Goal: Task Accomplishment & Management: Manage account settings

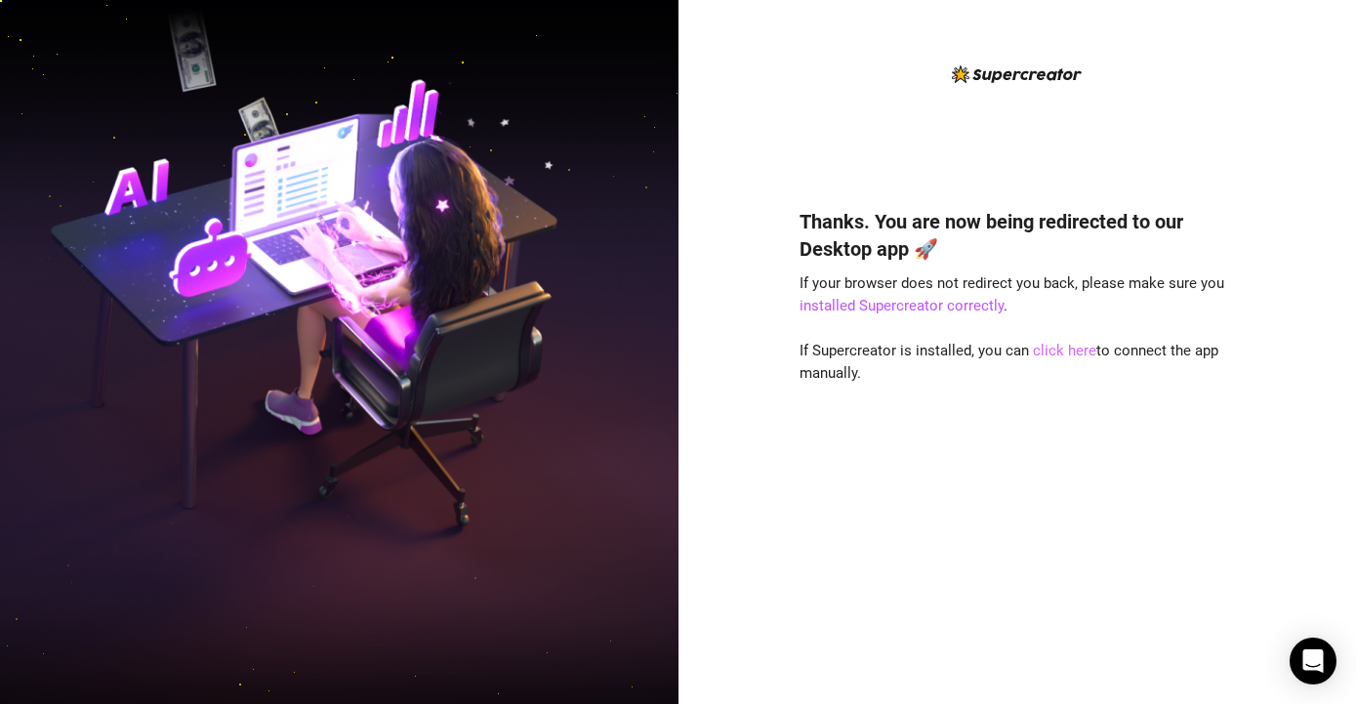
click at [1059, 347] on link "click here" at bounding box center [1064, 351] width 63 height 18
click at [1076, 357] on link "click here" at bounding box center [1064, 351] width 63 height 18
click at [1058, 352] on link "click here" at bounding box center [1064, 351] width 63 height 18
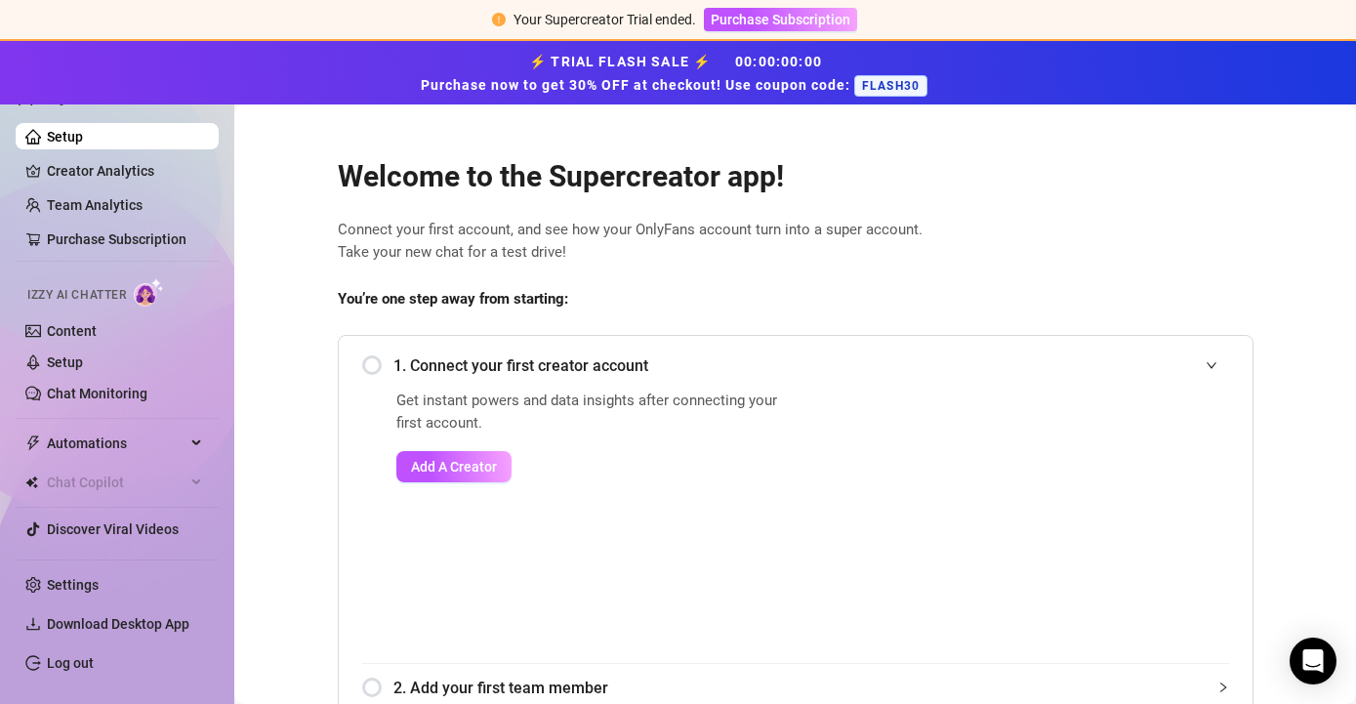
click at [144, 153] on ul "Setup Creator Analytics Team Analytics Purchase Subscription Izzy AI Chatter Co…" at bounding box center [117, 332] width 203 height 435
click at [146, 168] on link "Creator Analytics" at bounding box center [125, 170] width 156 height 31
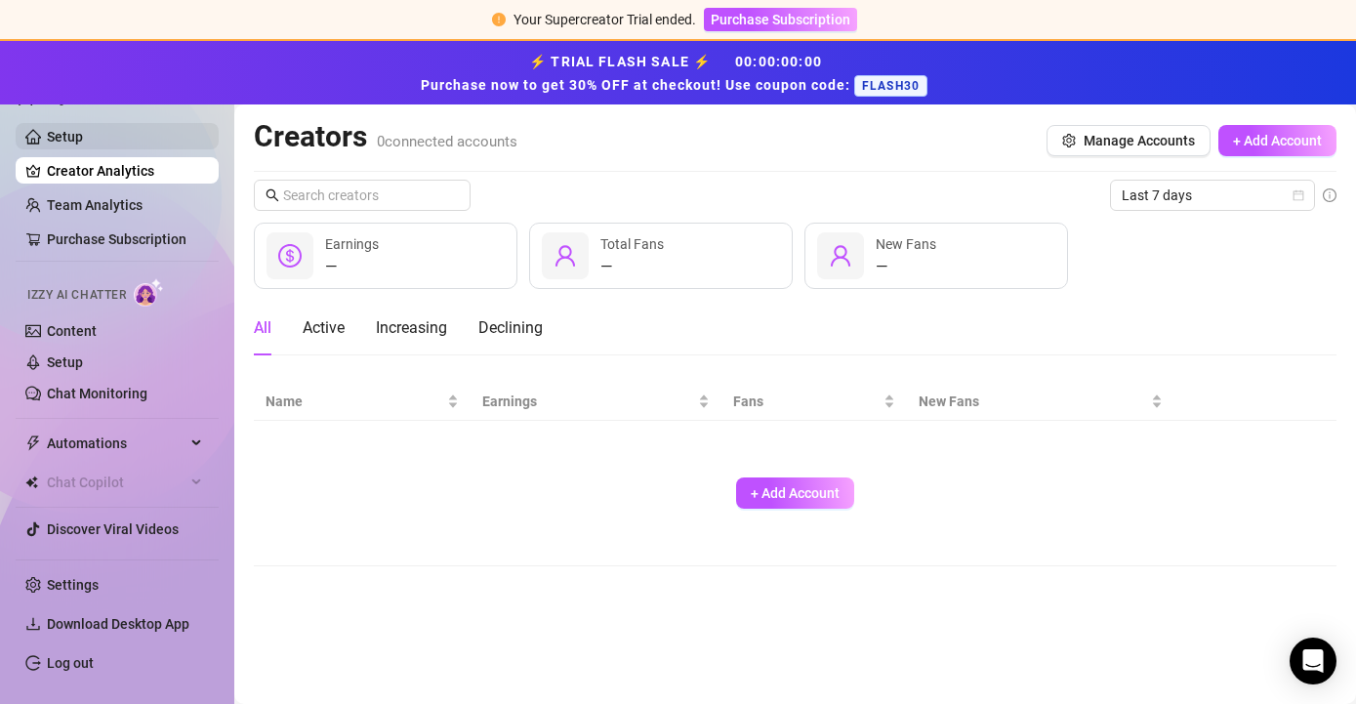
click at [74, 143] on link "Setup" at bounding box center [65, 137] width 36 height 16
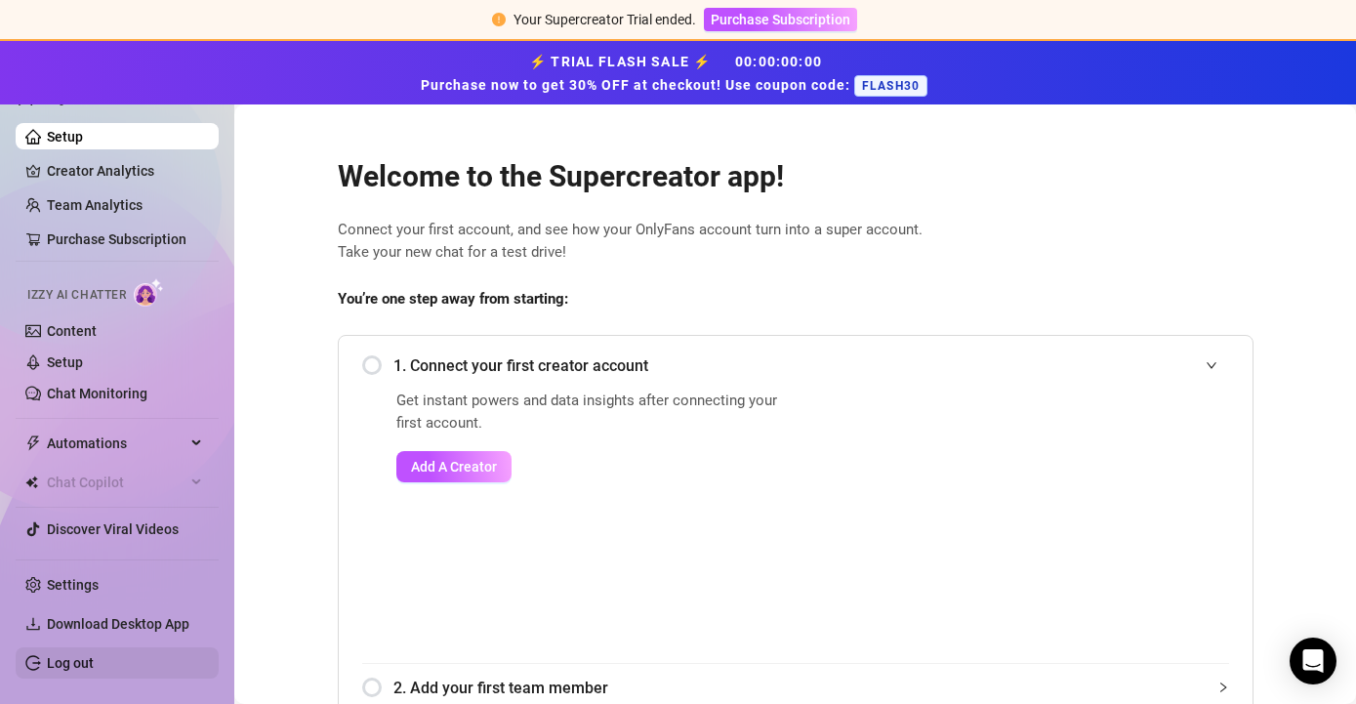
click at [77, 655] on link "Log out" at bounding box center [70, 663] width 47 height 16
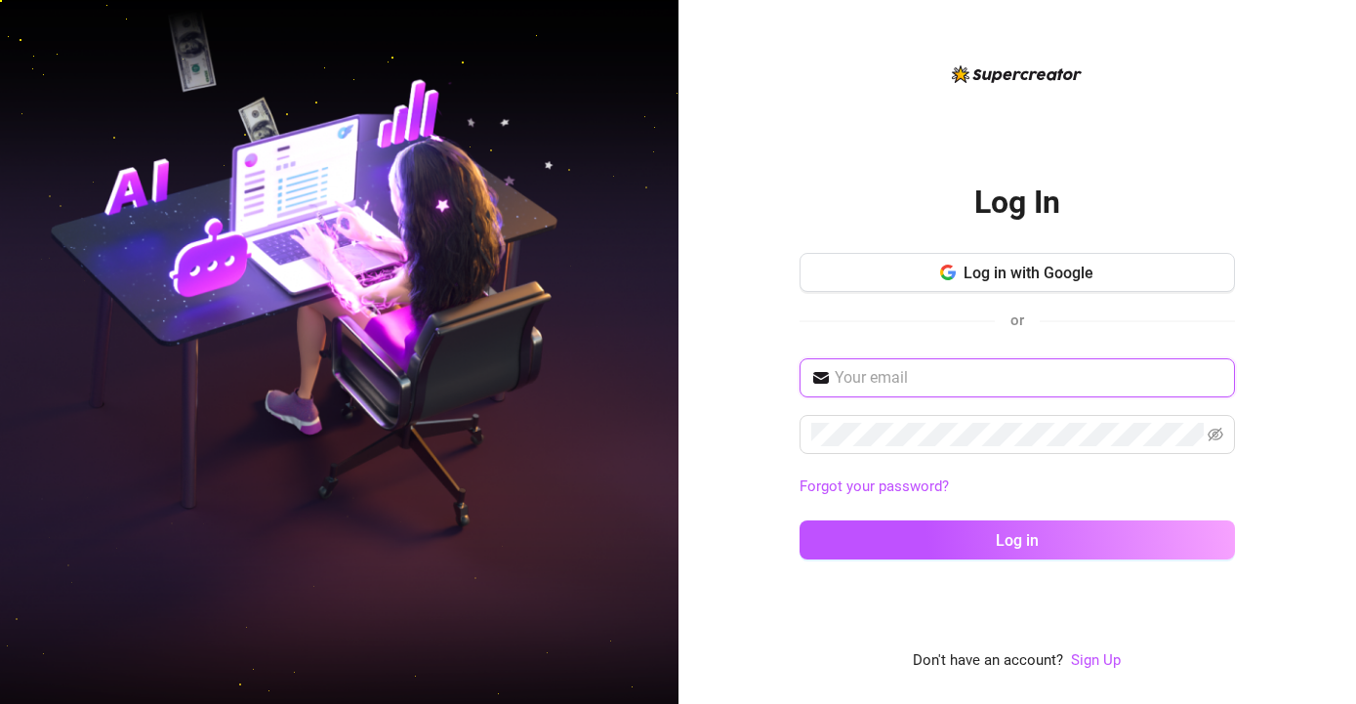
paste input "simelomontolomeo"
type input "simelomontolomeo"
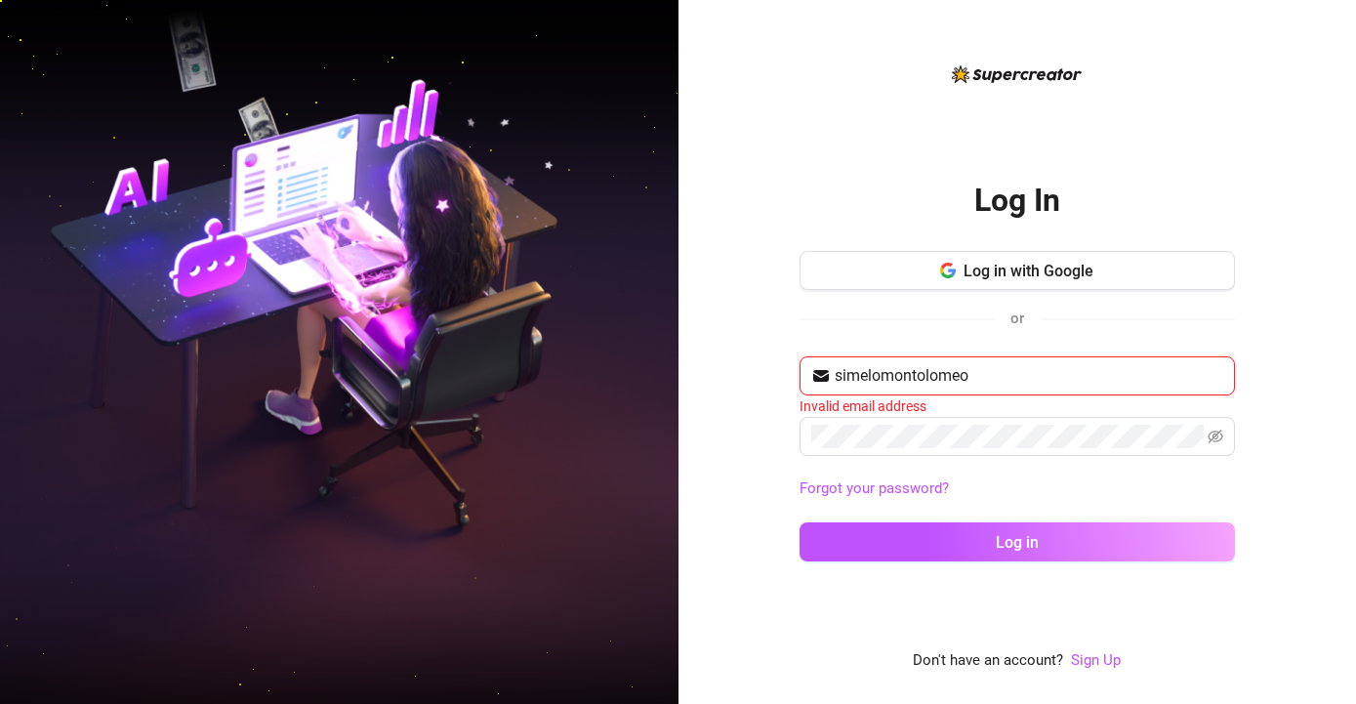
drag, startPoint x: 1013, startPoint y: 386, endPoint x: 755, endPoint y: 375, distance: 258.0
click at [835, 375] on input "simelomontolomeo" at bounding box center [1029, 375] width 389 height 23
click at [919, 370] on input "text" at bounding box center [1029, 375] width 389 height 23
paste input "[EMAIL_ADDRESS][DOMAIN_NAME]"
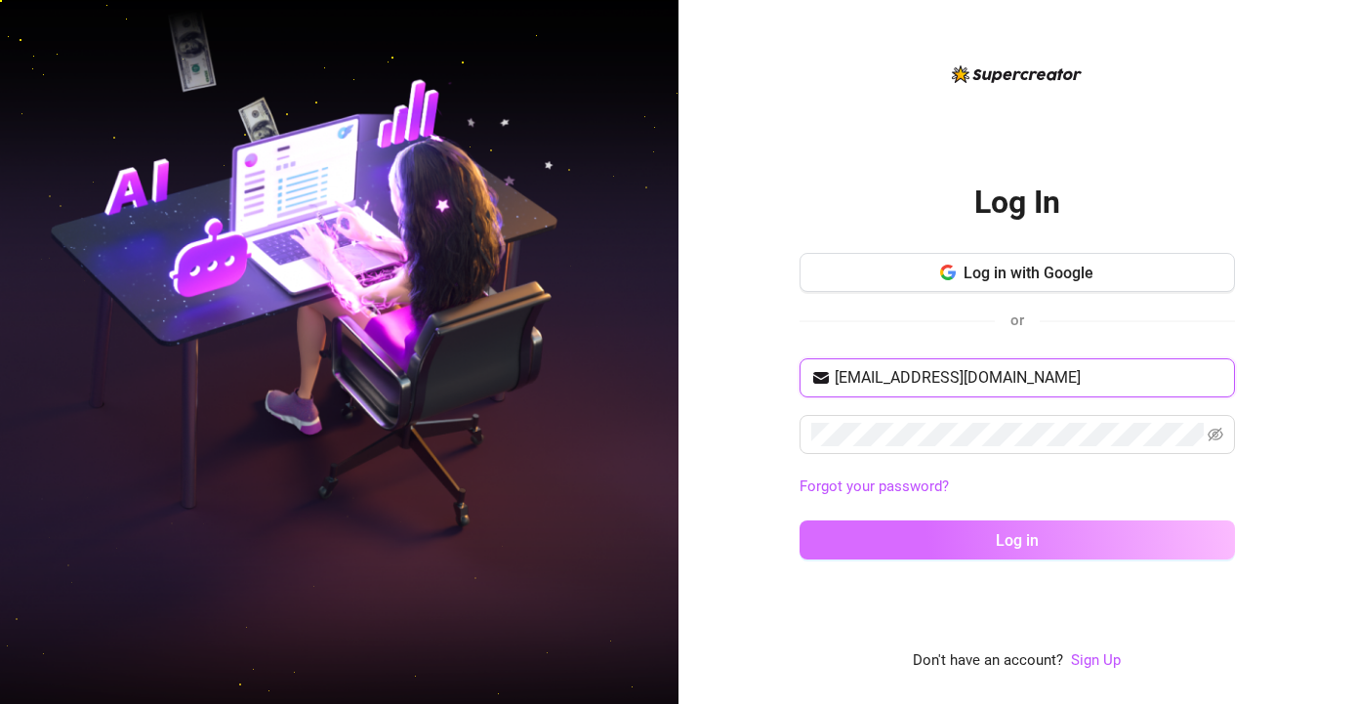
type input "[EMAIL_ADDRESS][DOMAIN_NAME]"
click at [897, 540] on button "Log in" at bounding box center [1017, 539] width 435 height 39
